Goal: Task Accomplishment & Management: Use online tool/utility

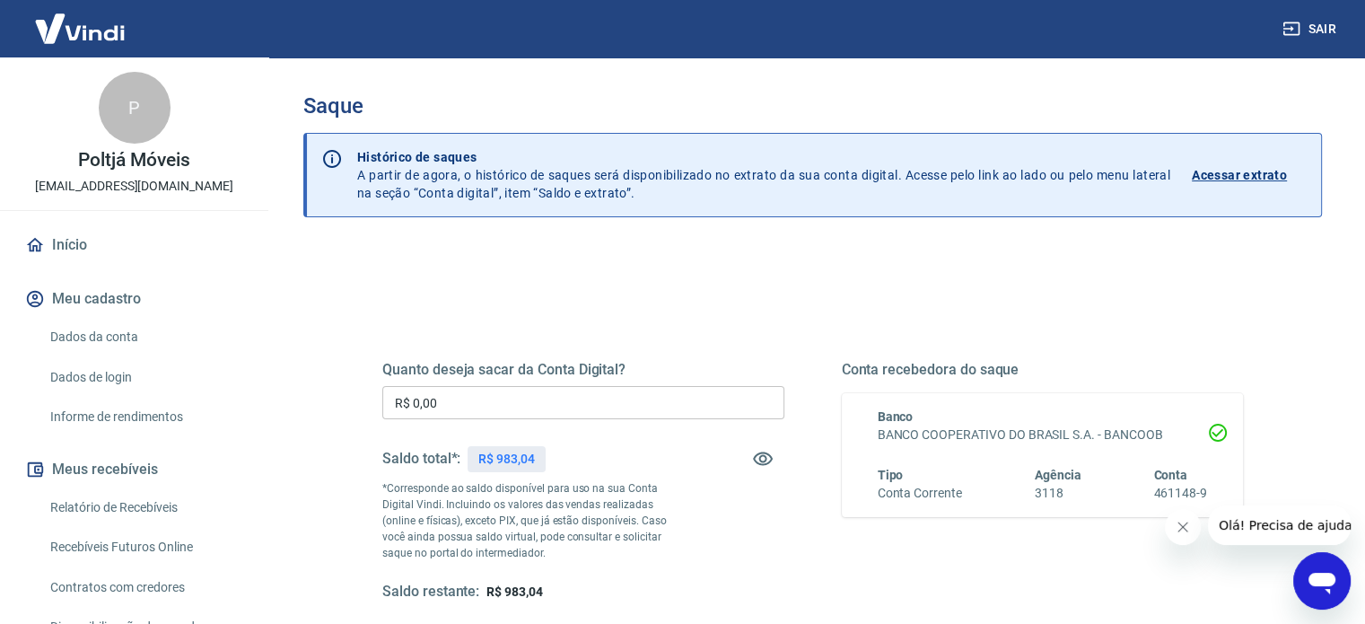
click at [490, 403] on input "R$ 0,00" at bounding box center [583, 402] width 402 height 33
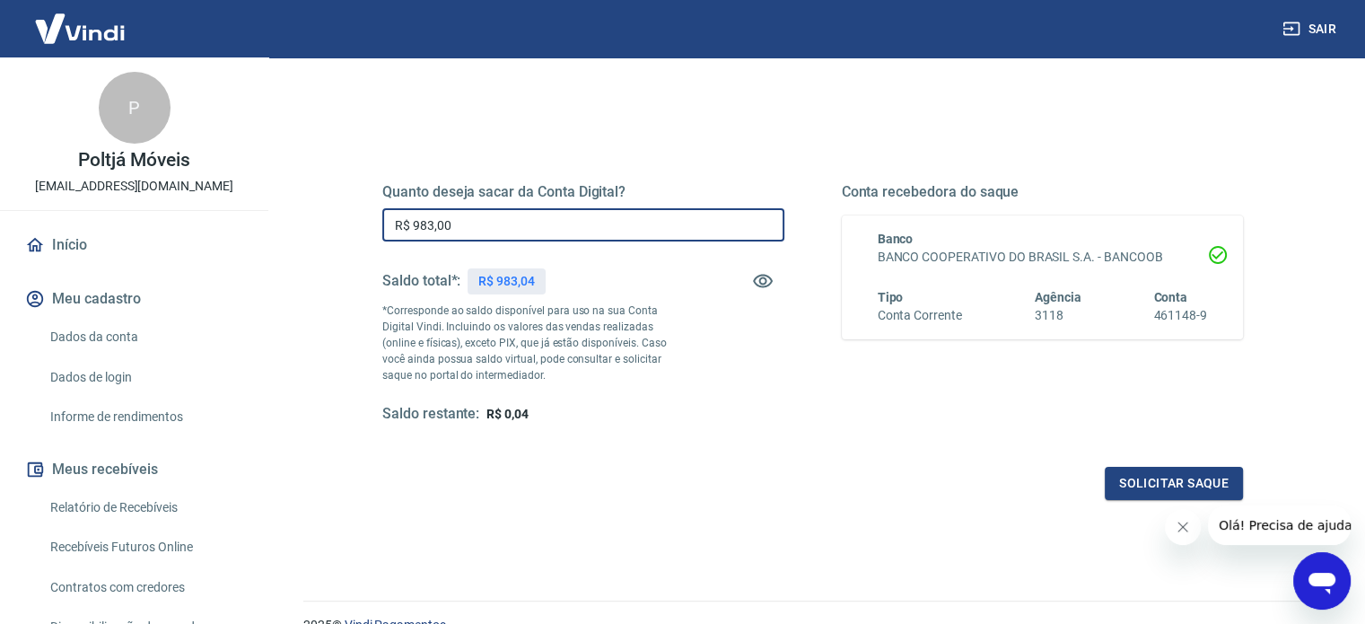
scroll to position [180, 0]
type input "R$ 983,00"
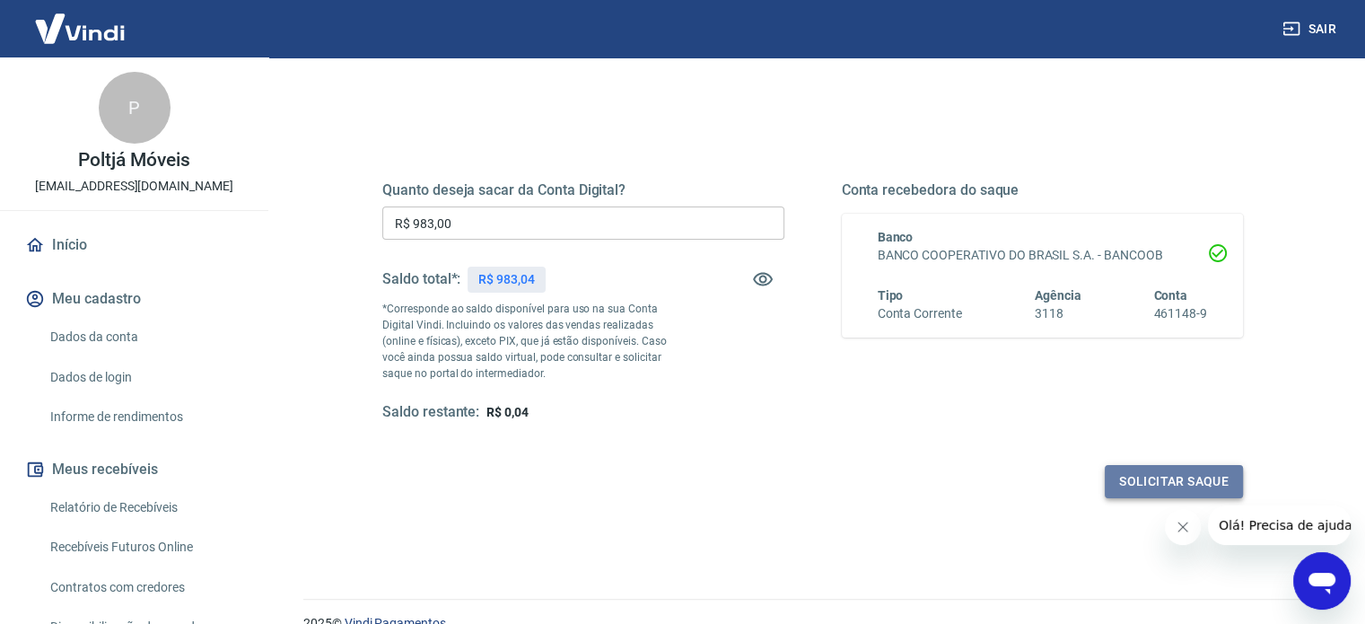
click at [1120, 476] on button "Solicitar saque" at bounding box center [1174, 481] width 138 height 33
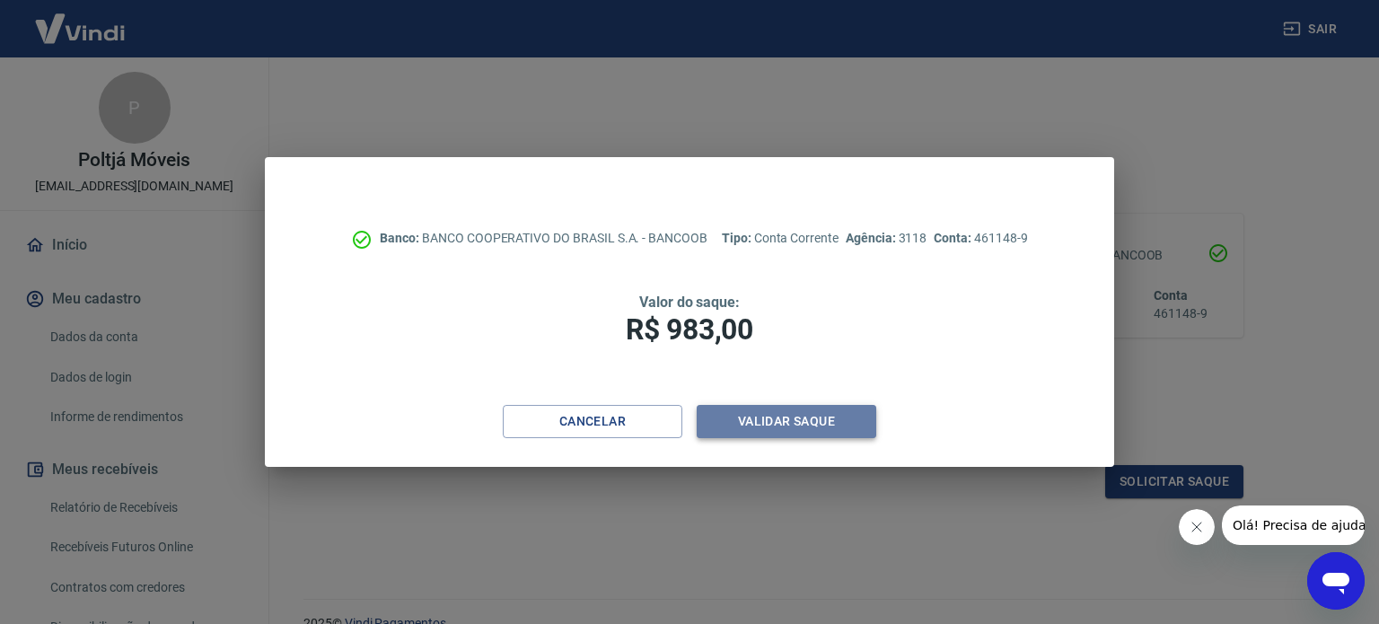
click at [869, 426] on button "Validar saque" at bounding box center [786, 421] width 180 height 33
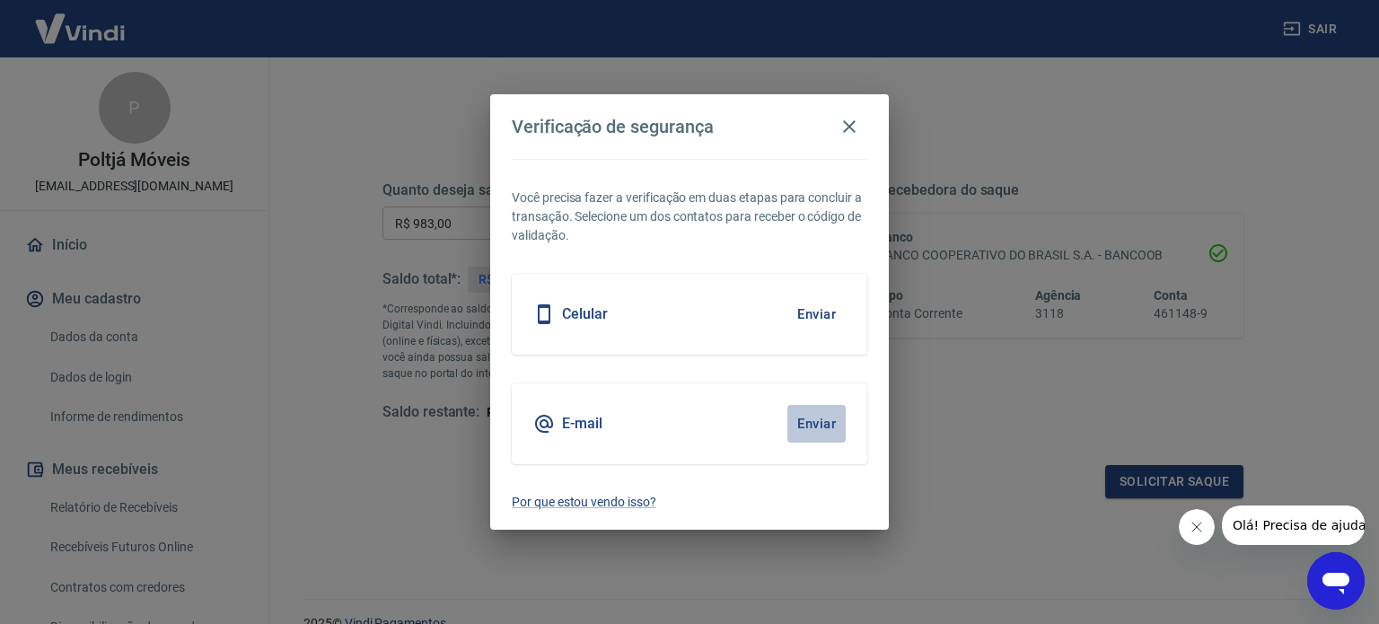
click at [806, 419] on button "Enviar" at bounding box center [816, 424] width 58 height 38
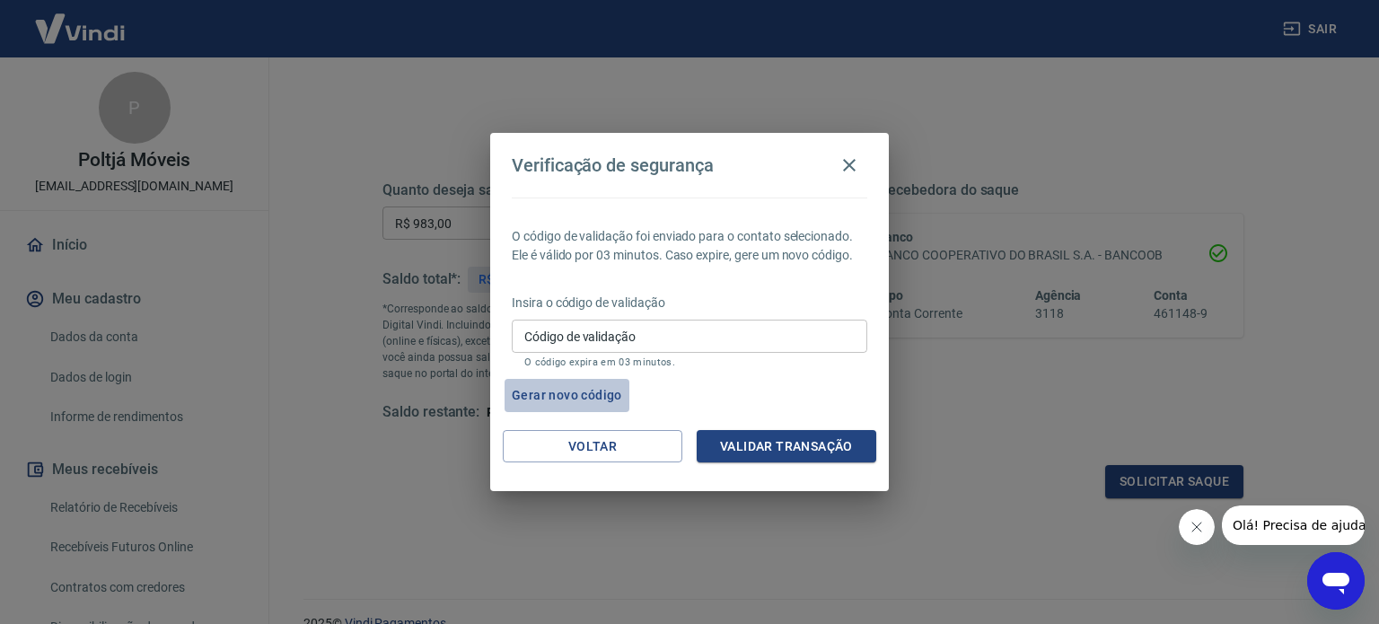
click at [571, 394] on button "Gerar novo código" at bounding box center [566, 395] width 125 height 33
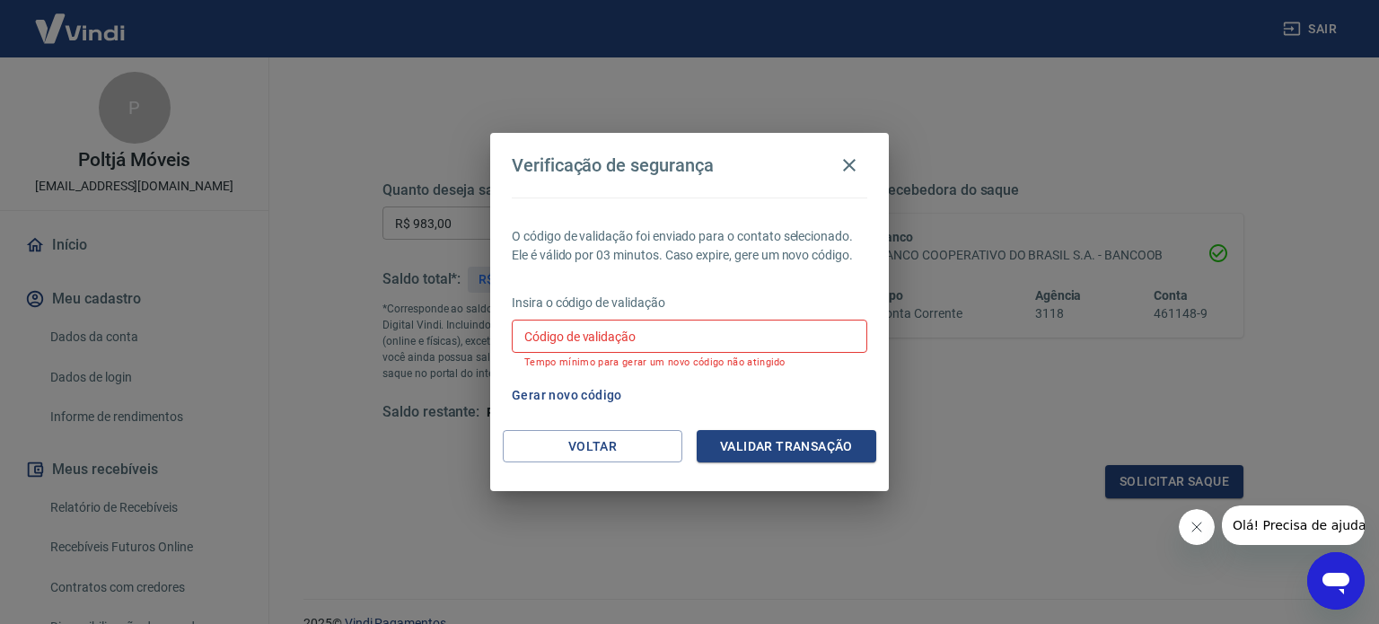
click at [591, 392] on button "Gerar novo código" at bounding box center [566, 395] width 125 height 33
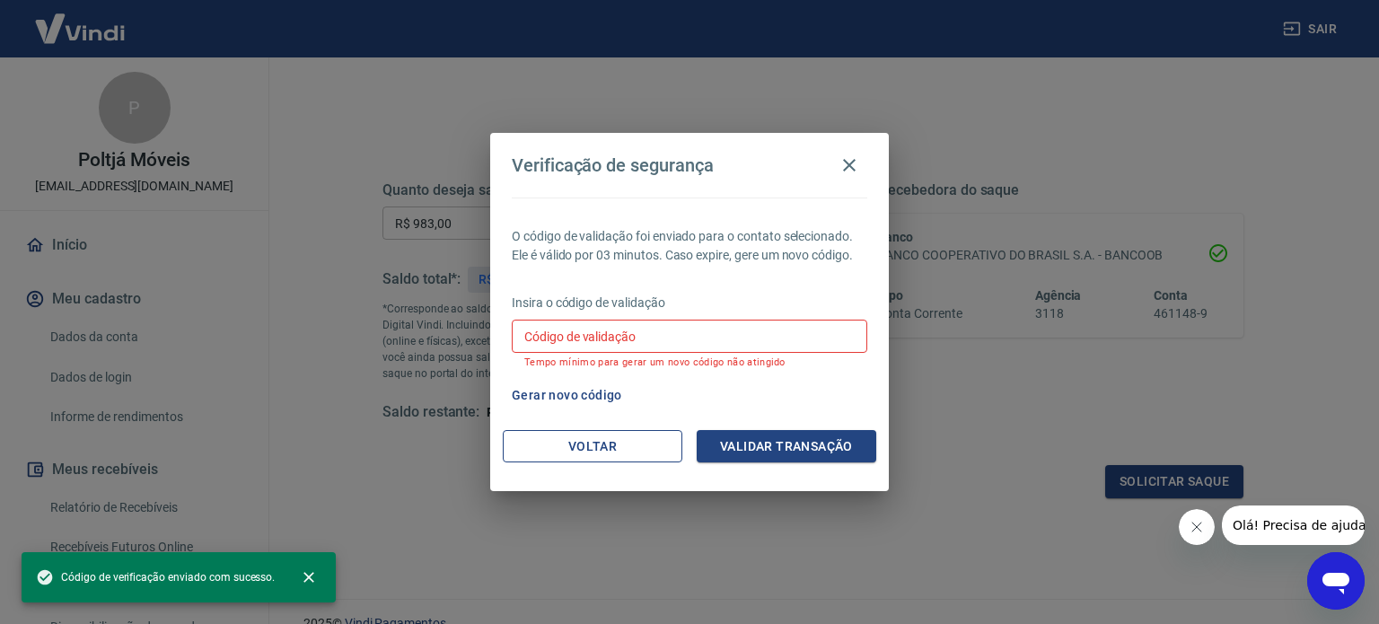
click at [591, 438] on button "Voltar" at bounding box center [593, 446] width 180 height 33
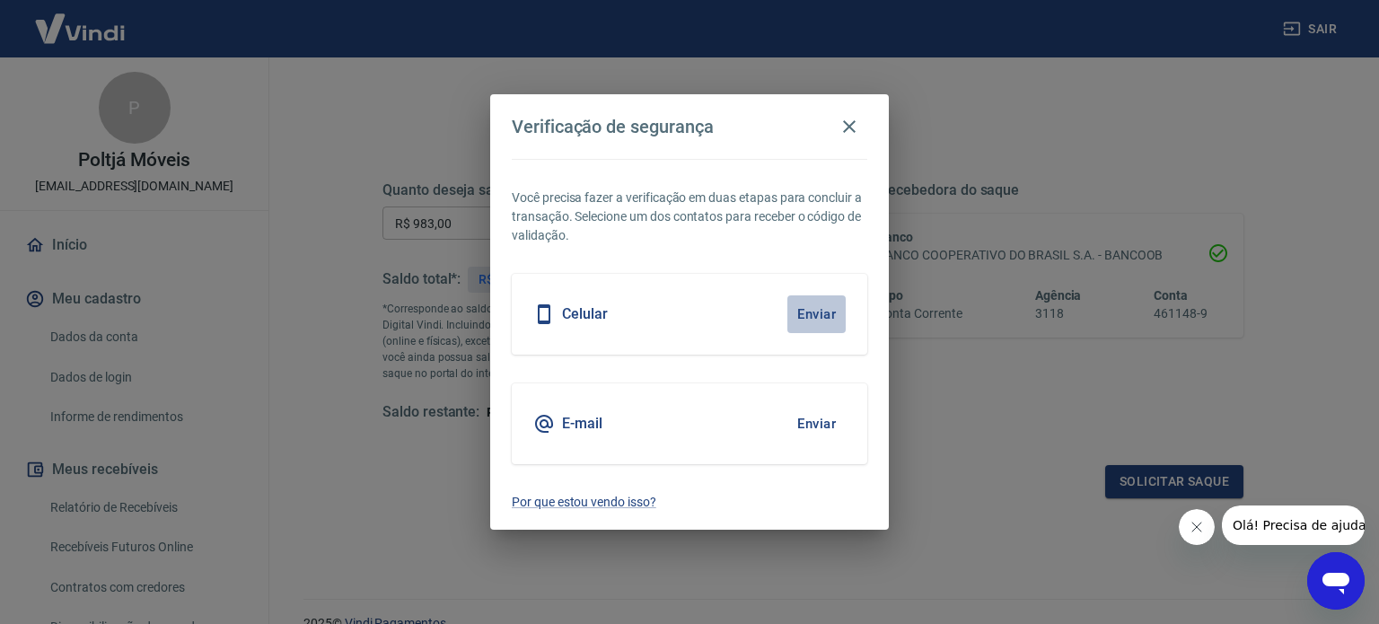
click at [810, 305] on button "Enviar" at bounding box center [816, 314] width 58 height 38
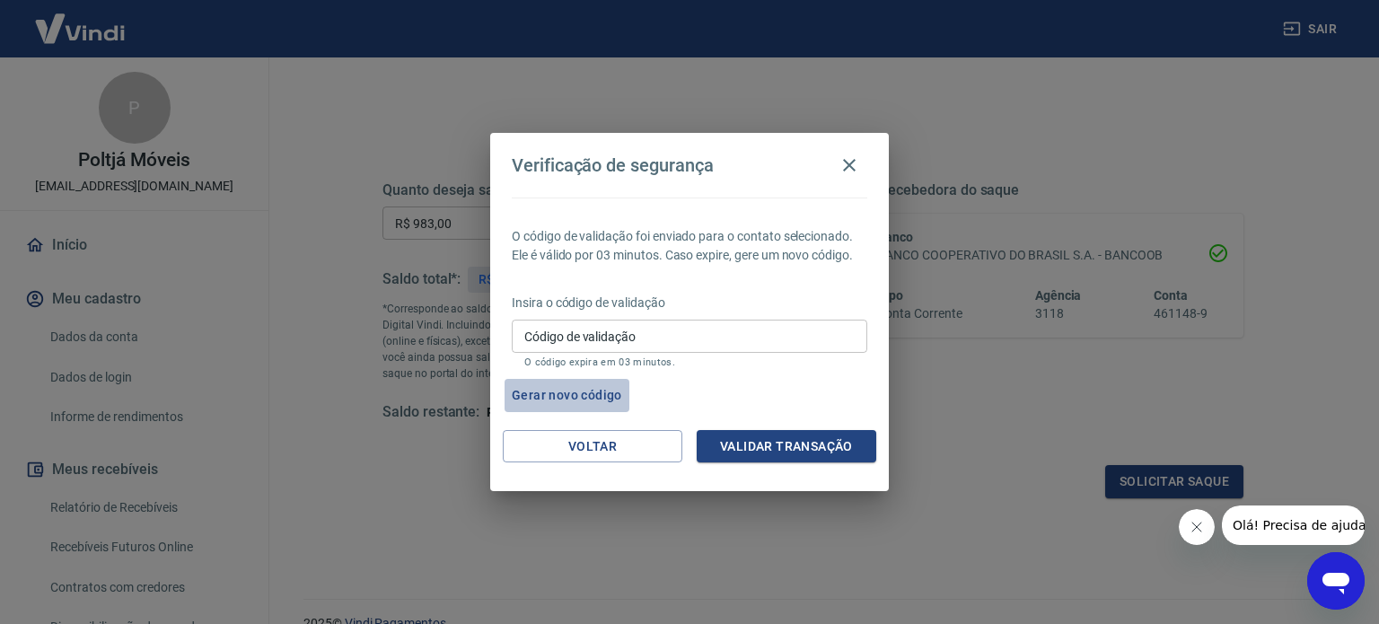
click at [564, 389] on button "Gerar novo código" at bounding box center [566, 395] width 125 height 33
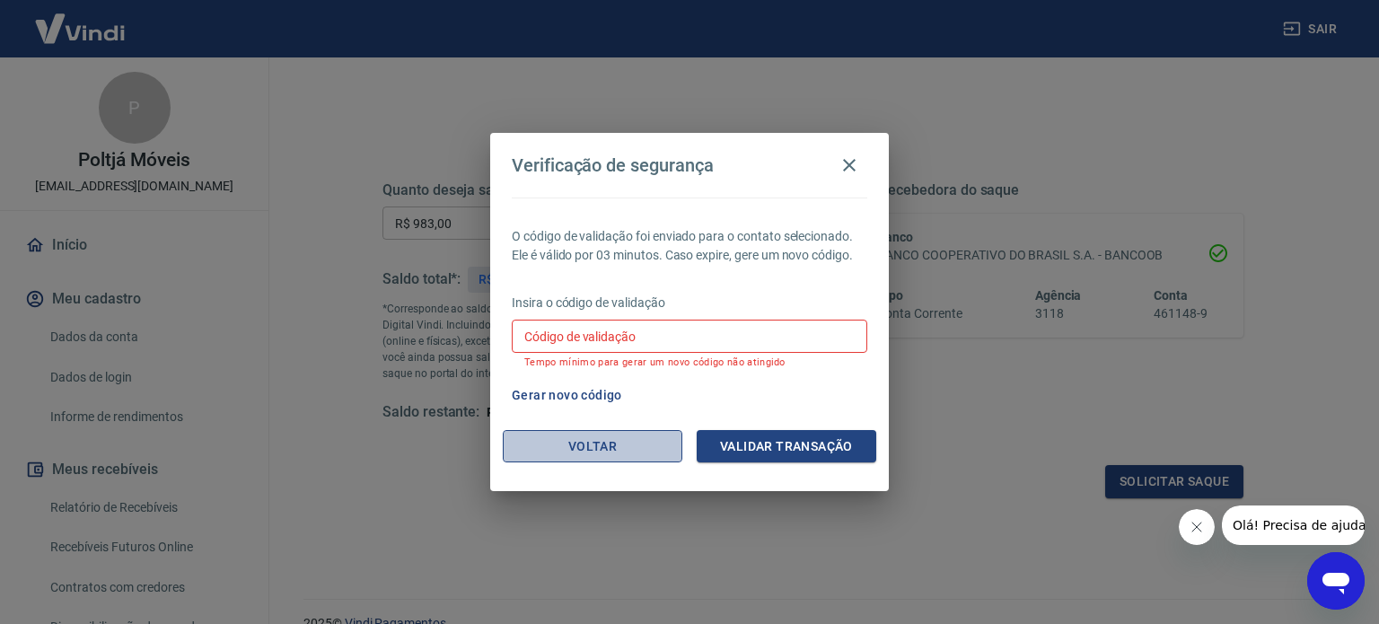
click at [634, 442] on button "Voltar" at bounding box center [593, 446] width 180 height 33
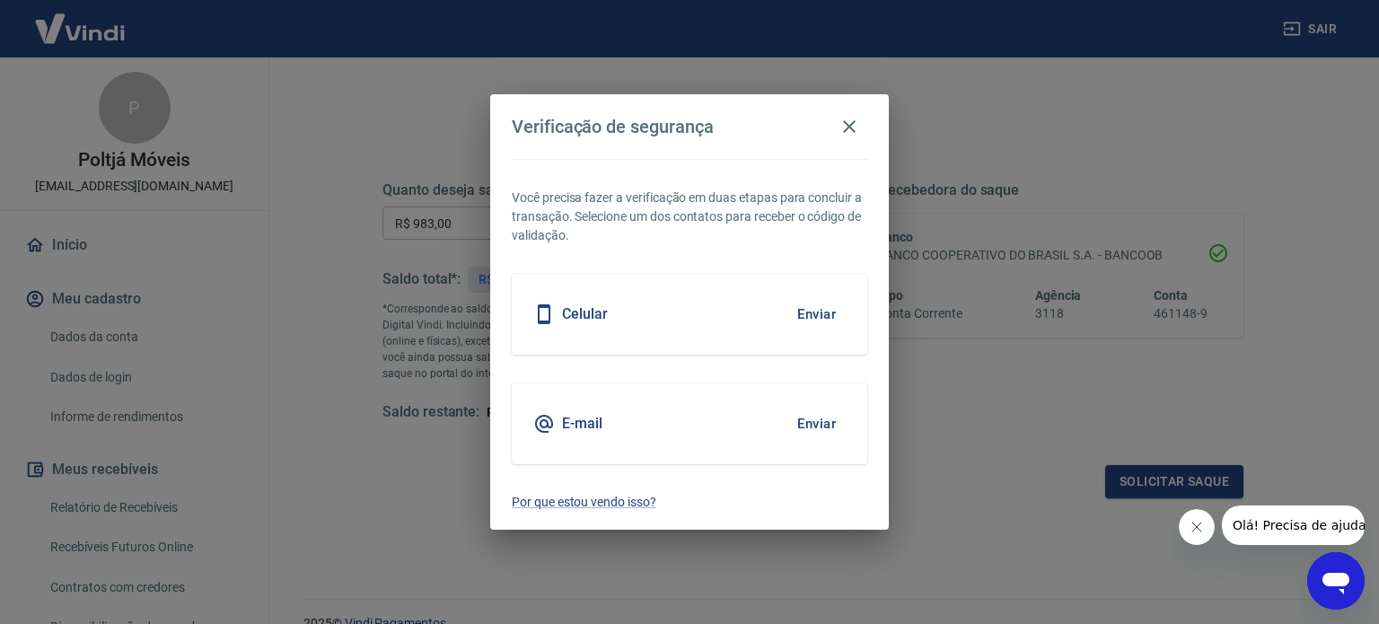
click at [830, 419] on button "Enviar" at bounding box center [816, 424] width 58 height 38
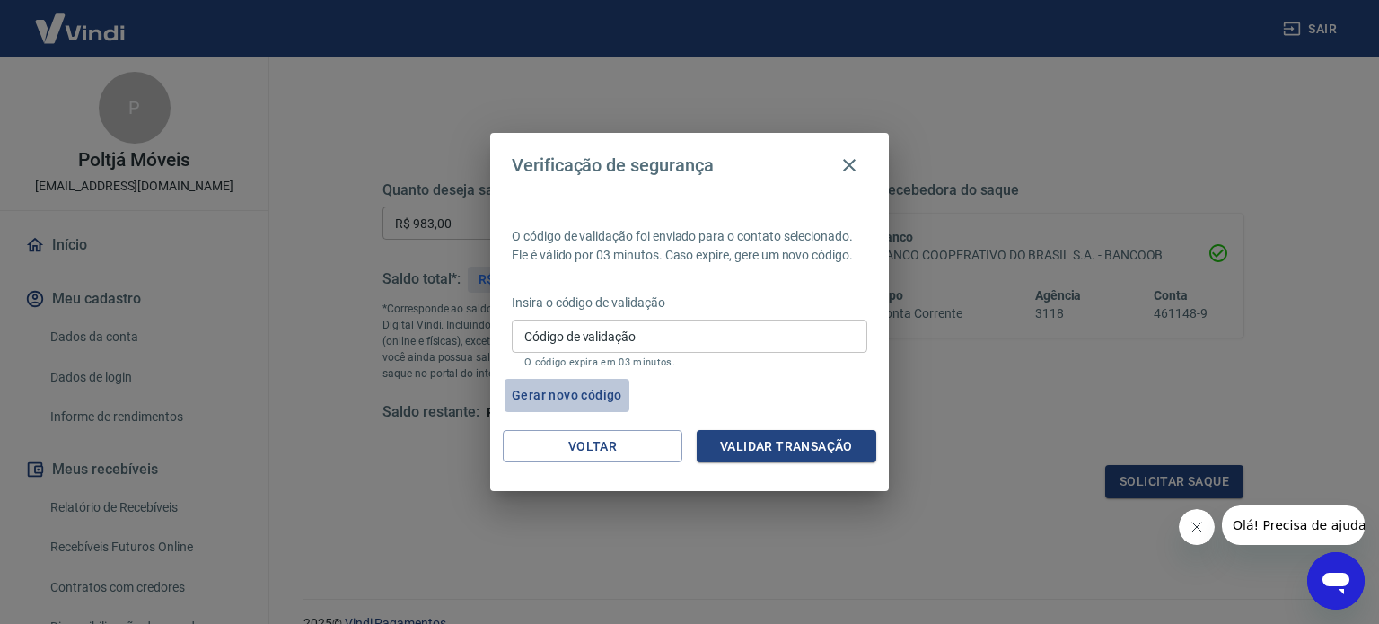
click at [569, 390] on button "Gerar novo código" at bounding box center [566, 395] width 125 height 33
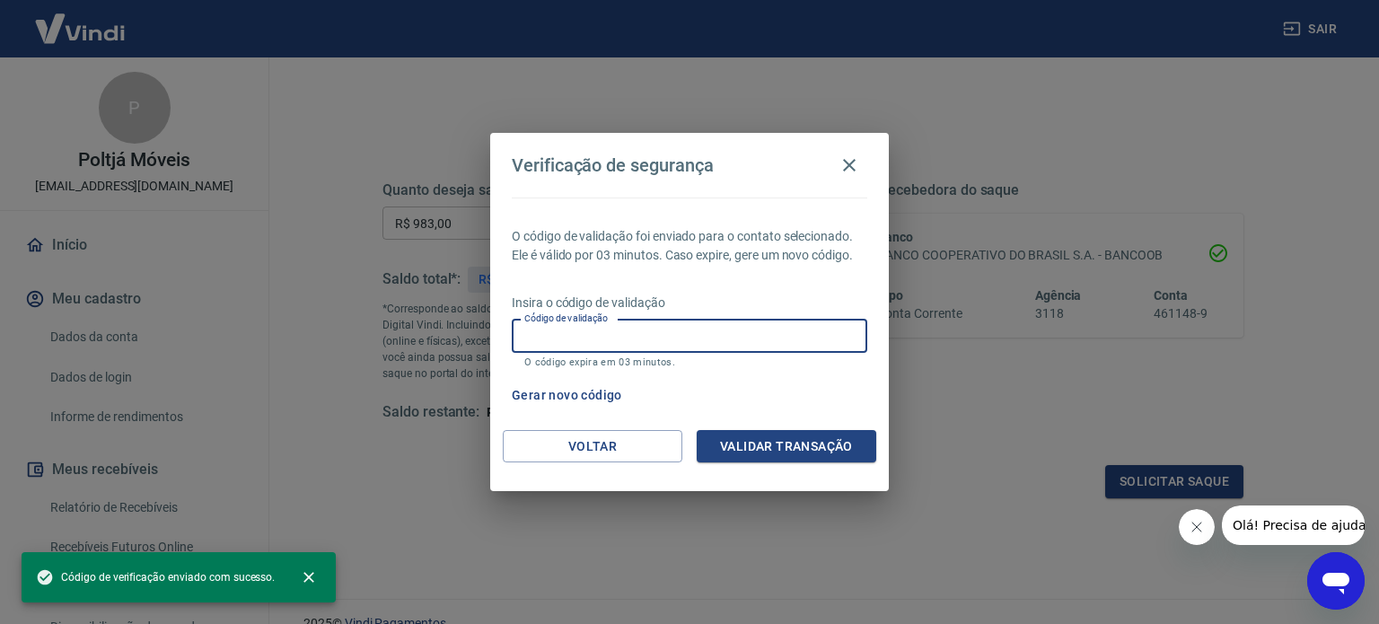
click at [696, 322] on input "Código de validação" at bounding box center [689, 336] width 355 height 33
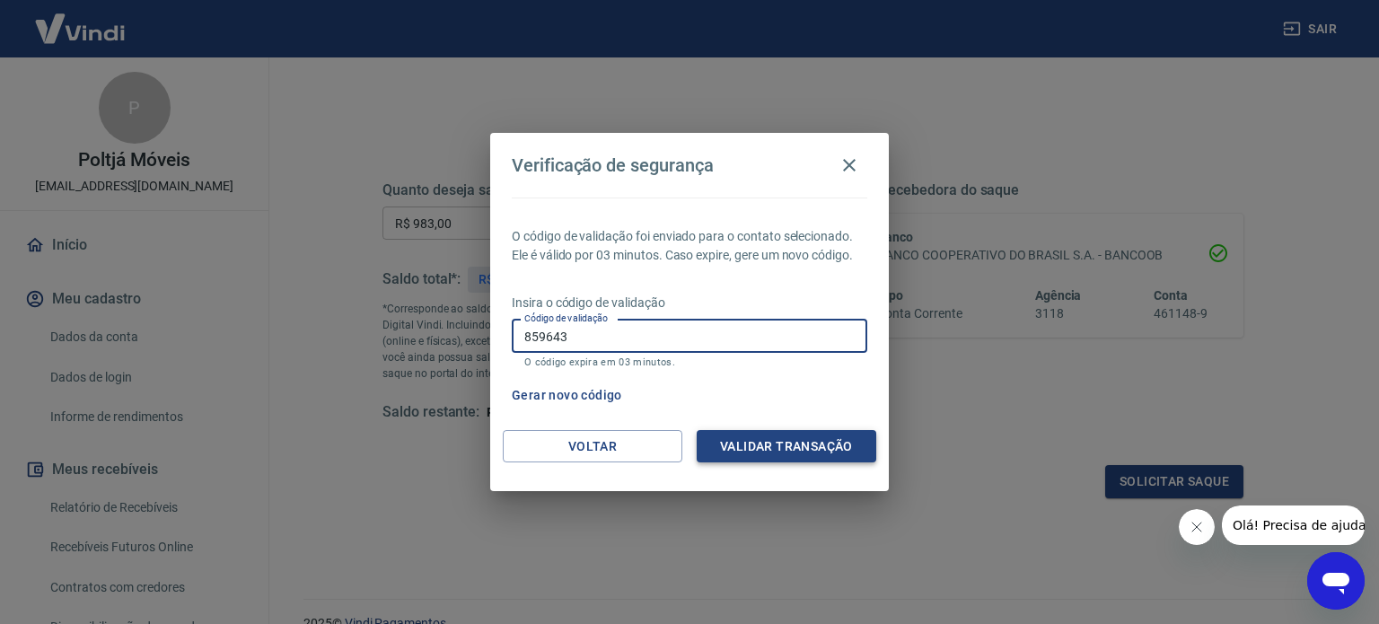
type input "859643"
click at [796, 443] on button "Validar transação" at bounding box center [786, 446] width 180 height 33
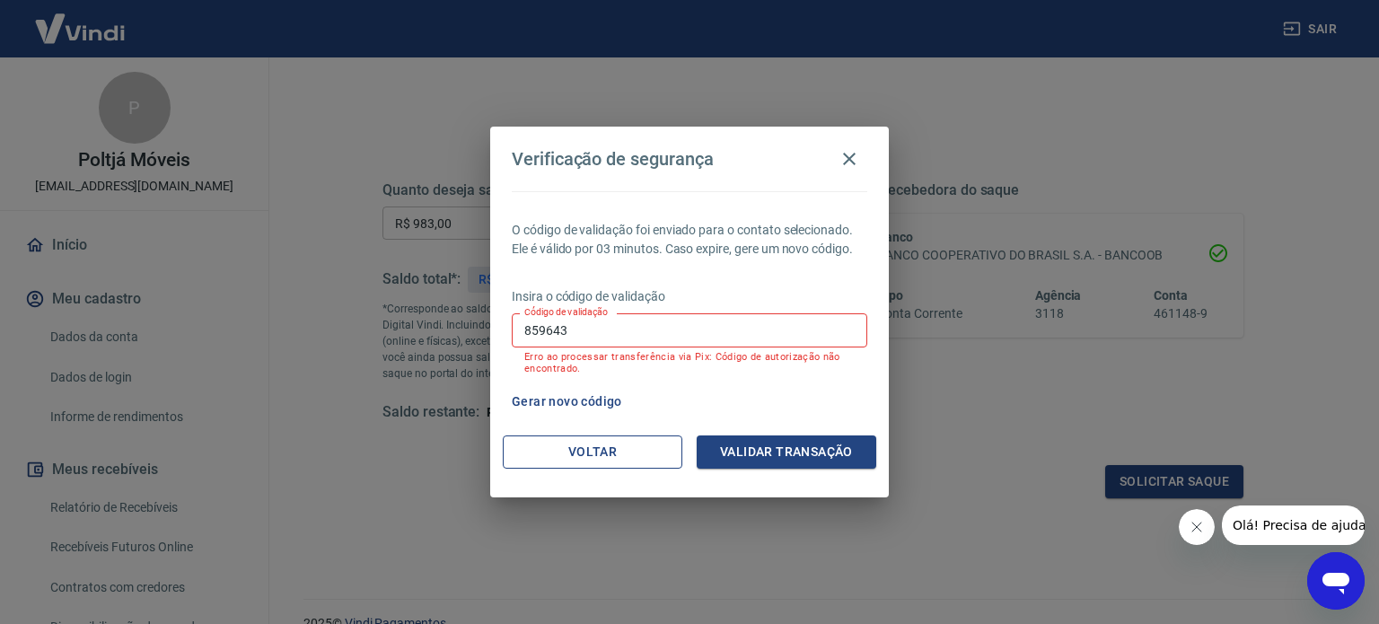
click at [632, 456] on button "Voltar" at bounding box center [593, 451] width 180 height 33
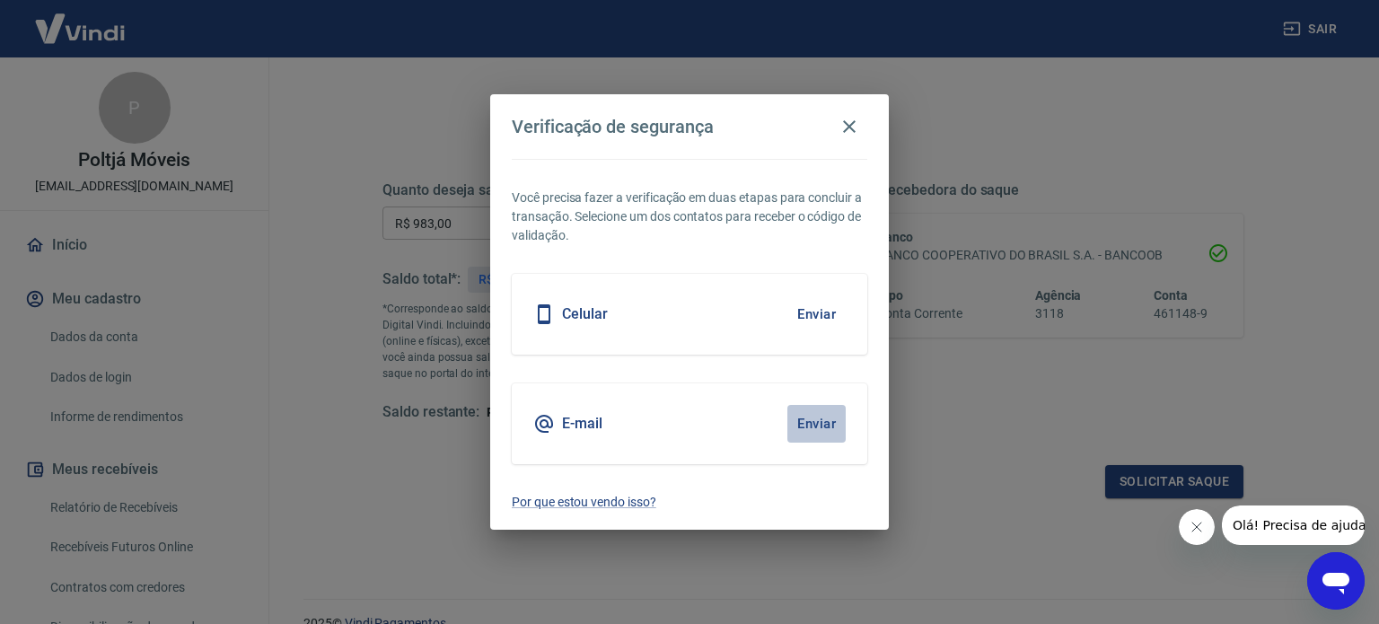
click at [813, 416] on button "Enviar" at bounding box center [816, 424] width 58 height 38
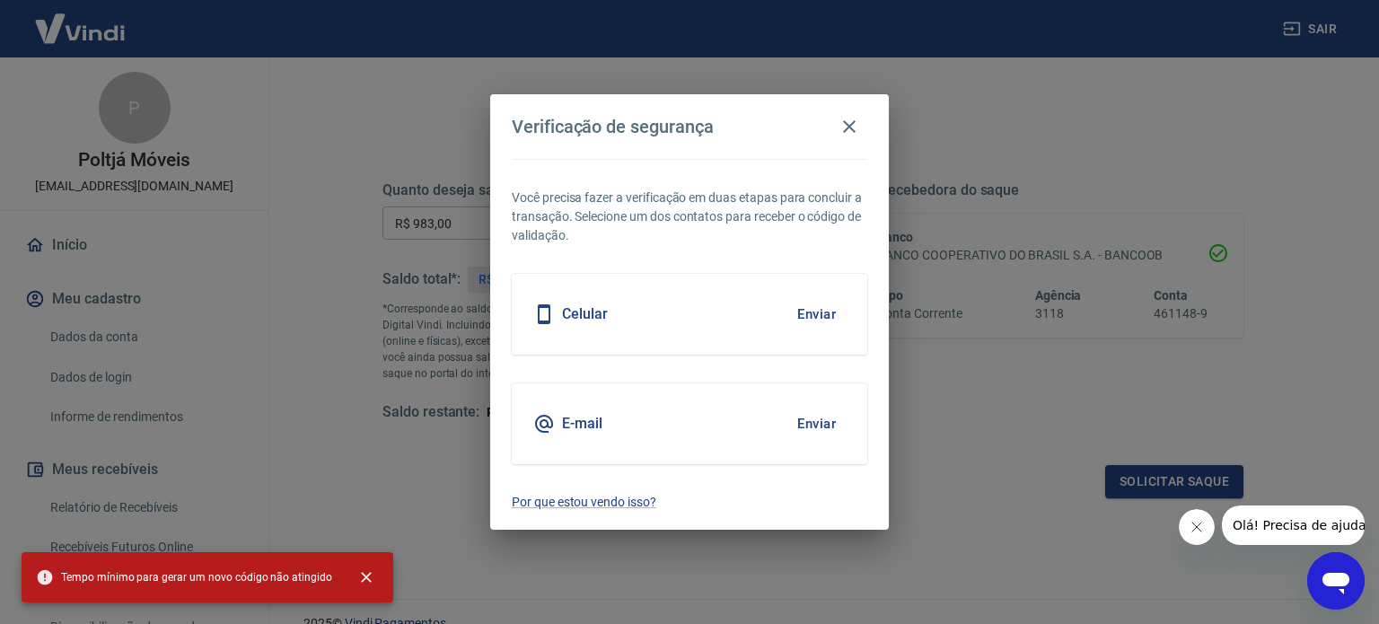
click at [811, 416] on button "Enviar" at bounding box center [816, 424] width 58 height 38
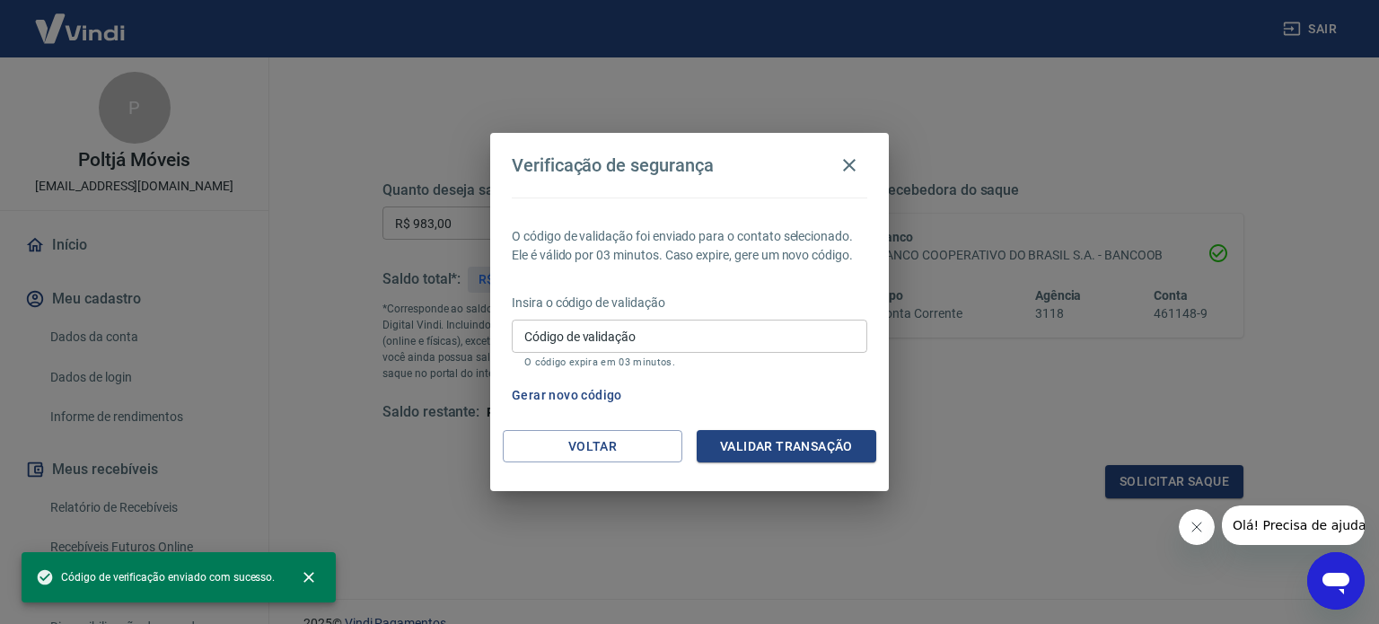
click at [686, 326] on input "Código de validação" at bounding box center [689, 336] width 355 height 33
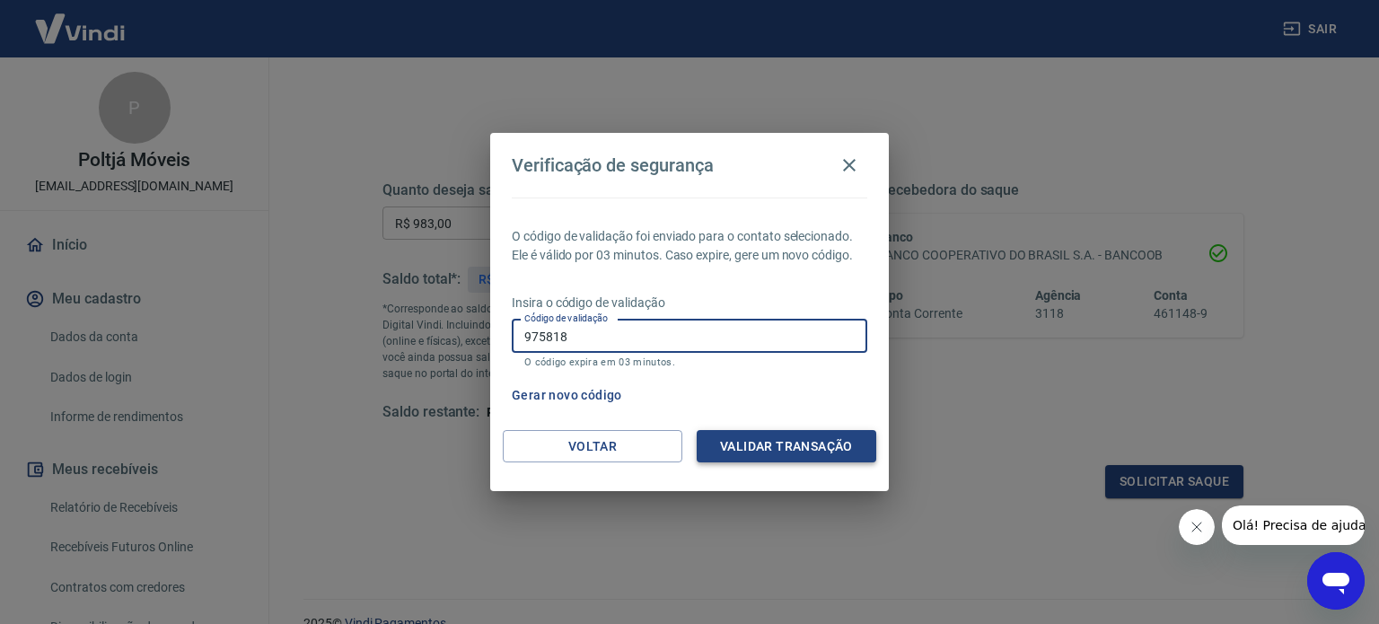
type input "975818"
click at [751, 445] on button "Validar transação" at bounding box center [786, 446] width 180 height 33
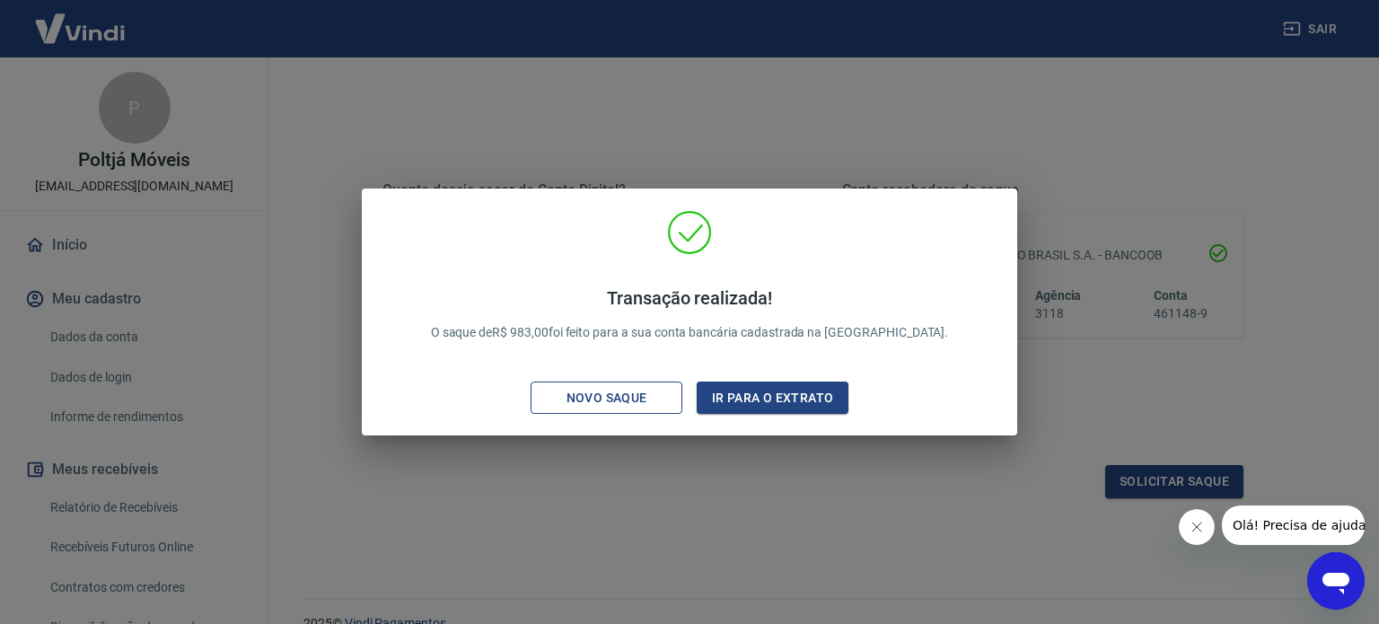
click at [659, 401] on div "Novo saque" at bounding box center [607, 398] width 124 height 22
